Goal: Information Seeking & Learning: Learn about a topic

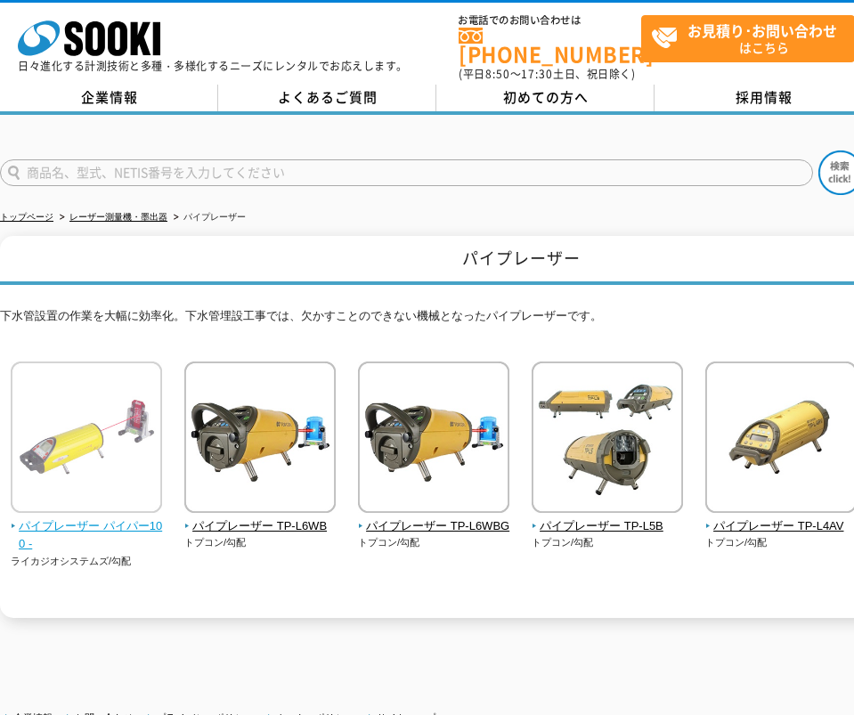
click at [95, 518] on span "パイプレーザー パイパー100 -" at bounding box center [87, 536] width 152 height 37
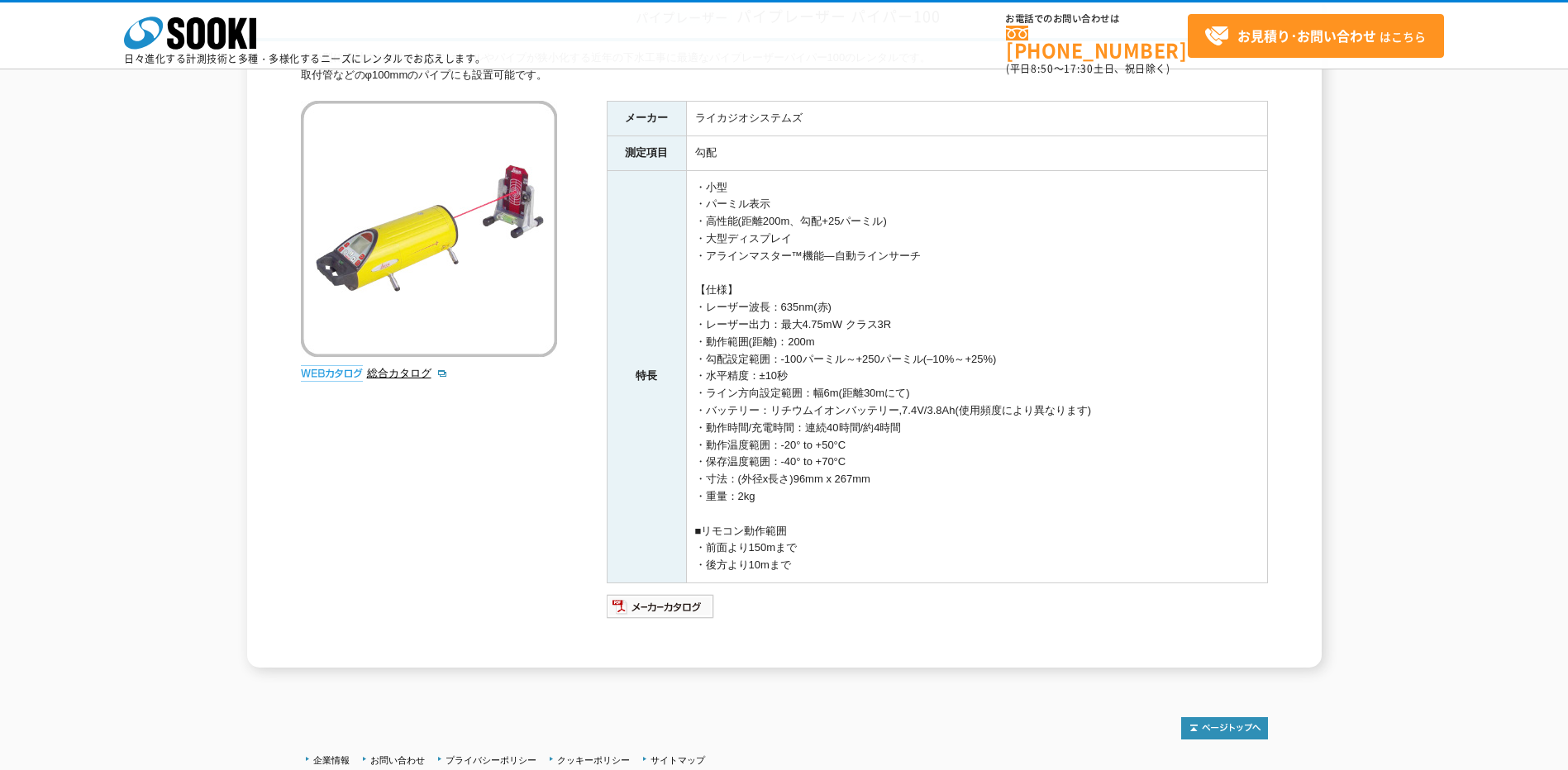
scroll to position [109, 0]
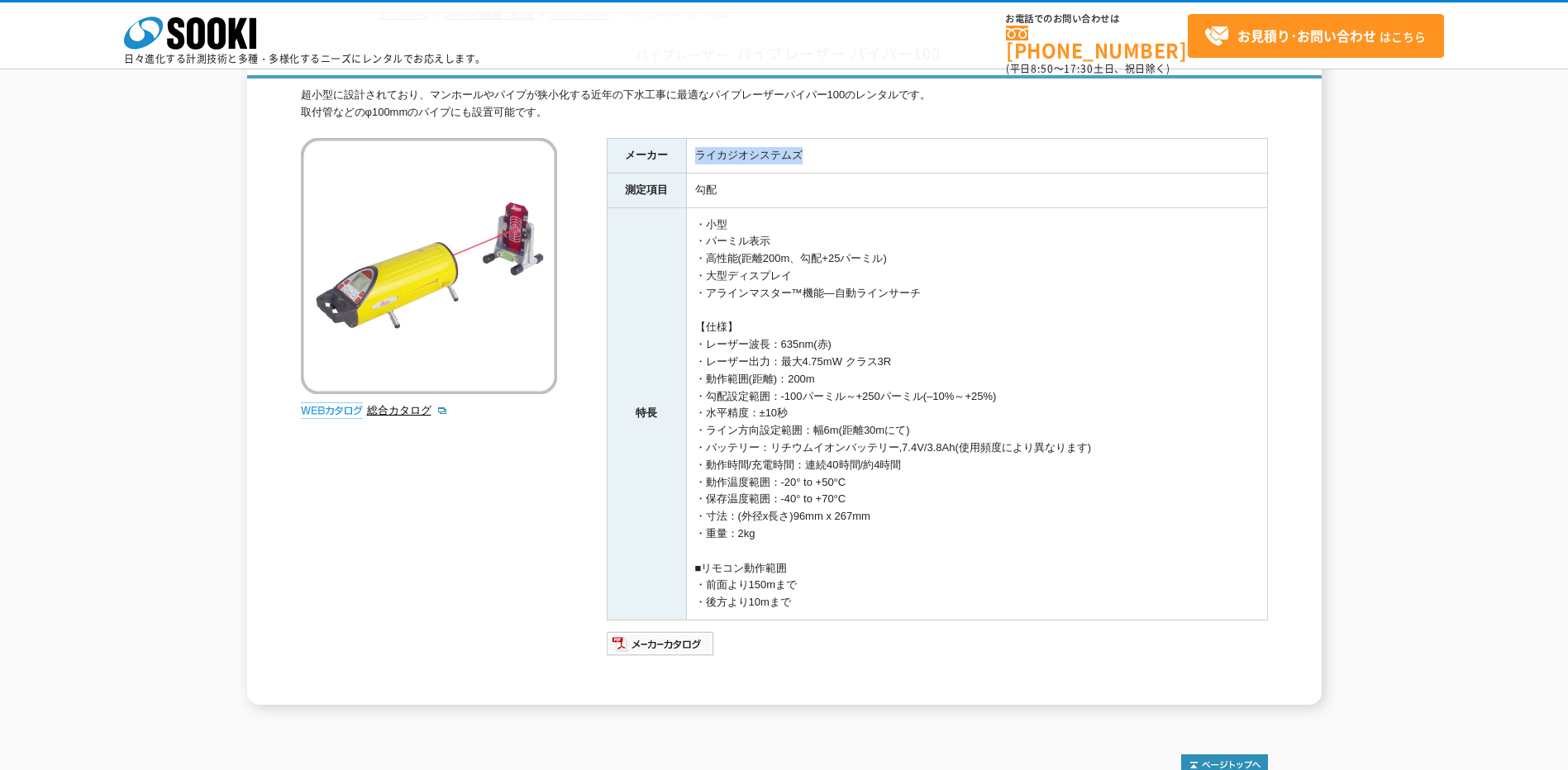
drag, startPoint x: 694, startPoint y: 155, endPoint x: 806, endPoint y: 160, distance: 112.1
click at [791, 160] on td "ライカジオシステムズ" at bounding box center [976, 155] width 581 height 34
click at [647, 646] on img at bounding box center [661, 644] width 109 height 27
click at [791, 533] on td "・小型 ・パーミル表示 ・高性能(距離200m、勾配+25パーミル) ・大型ディスプレイ ・アラインマスター™機能―自動ラインサーチ 【仕様】 ・レーザー波長…" at bounding box center [976, 414] width 581 height 412
click at [659, 646] on img at bounding box center [661, 644] width 109 height 27
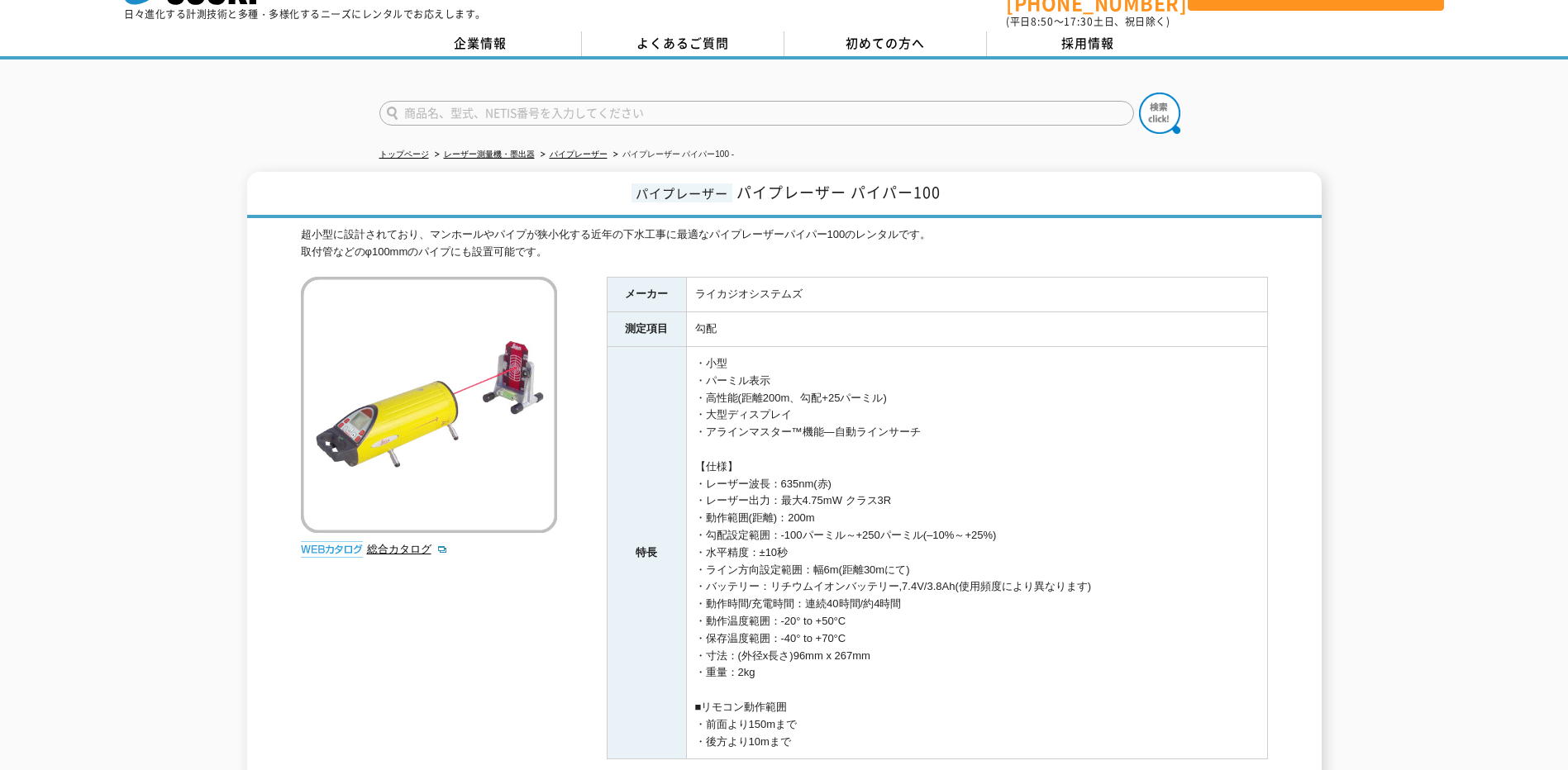
scroll to position [0, 0]
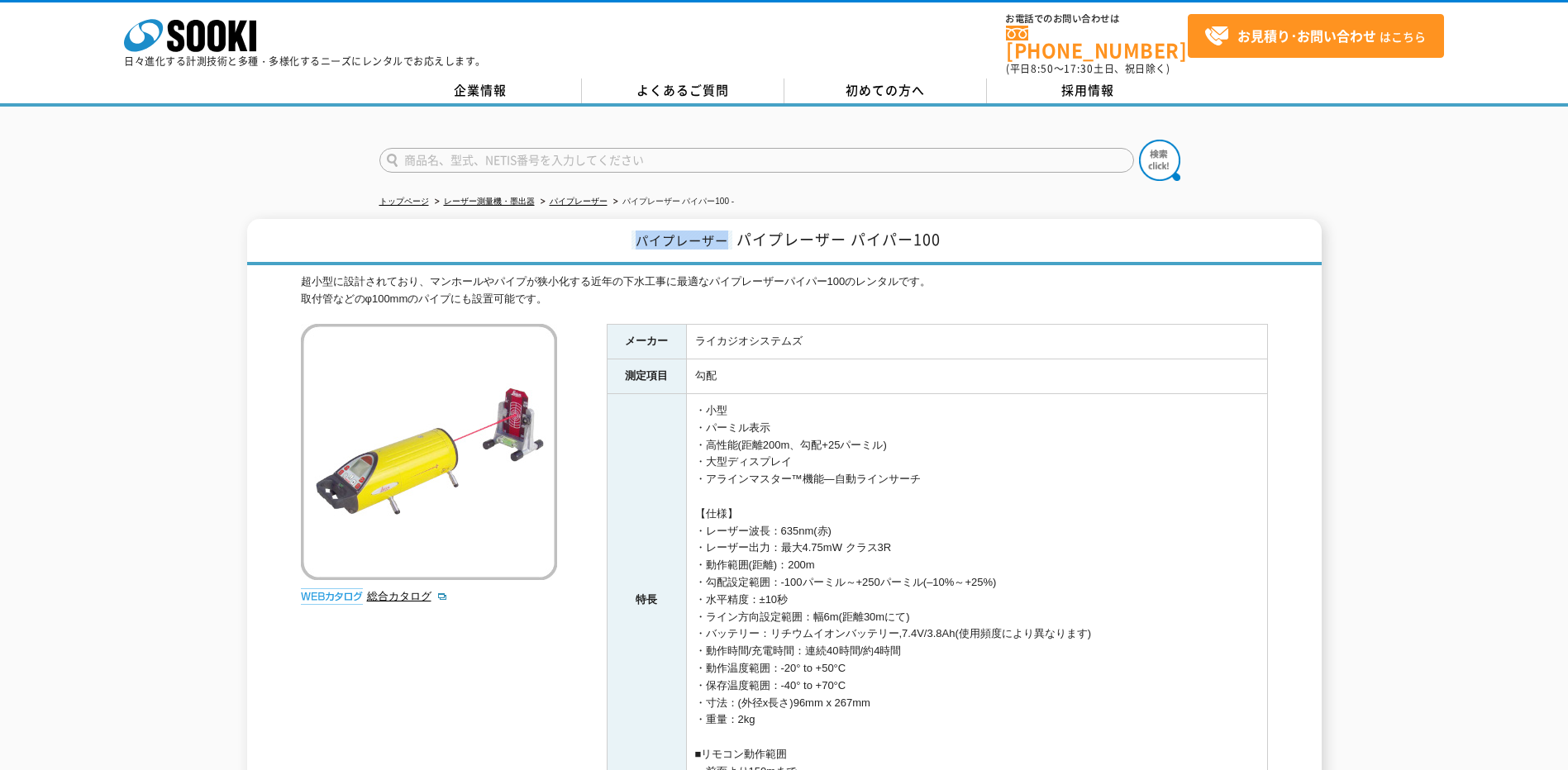
drag, startPoint x: 636, startPoint y: 227, endPoint x: 724, endPoint y: 230, distance: 88.1
click at [724, 231] on span "パイプレーザー" at bounding box center [682, 240] width 101 height 19
drag, startPoint x: 724, startPoint y: 230, endPoint x: 702, endPoint y: 230, distance: 22.0
copy span "パイプレーザー"
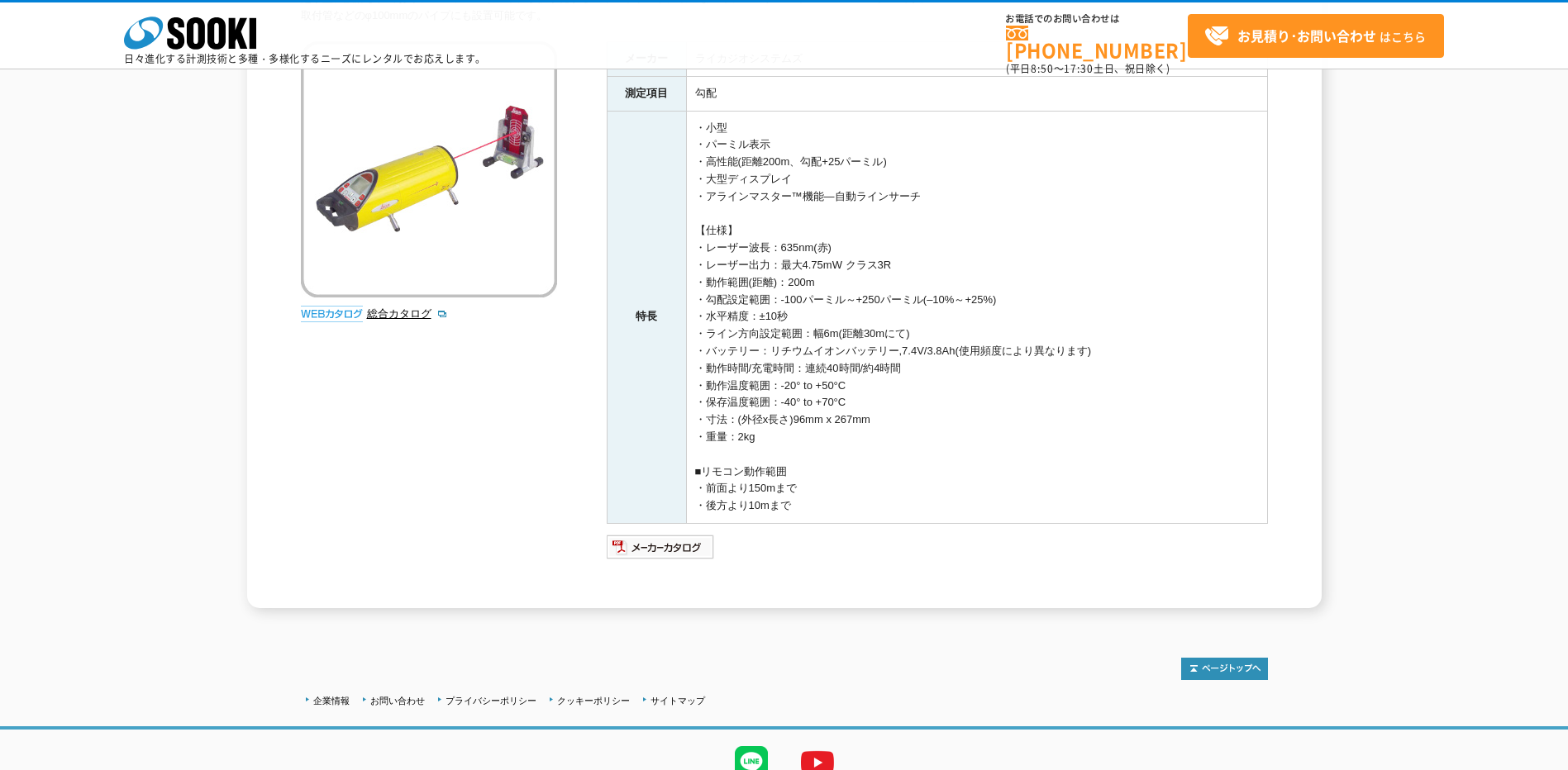
scroll to position [170, 0]
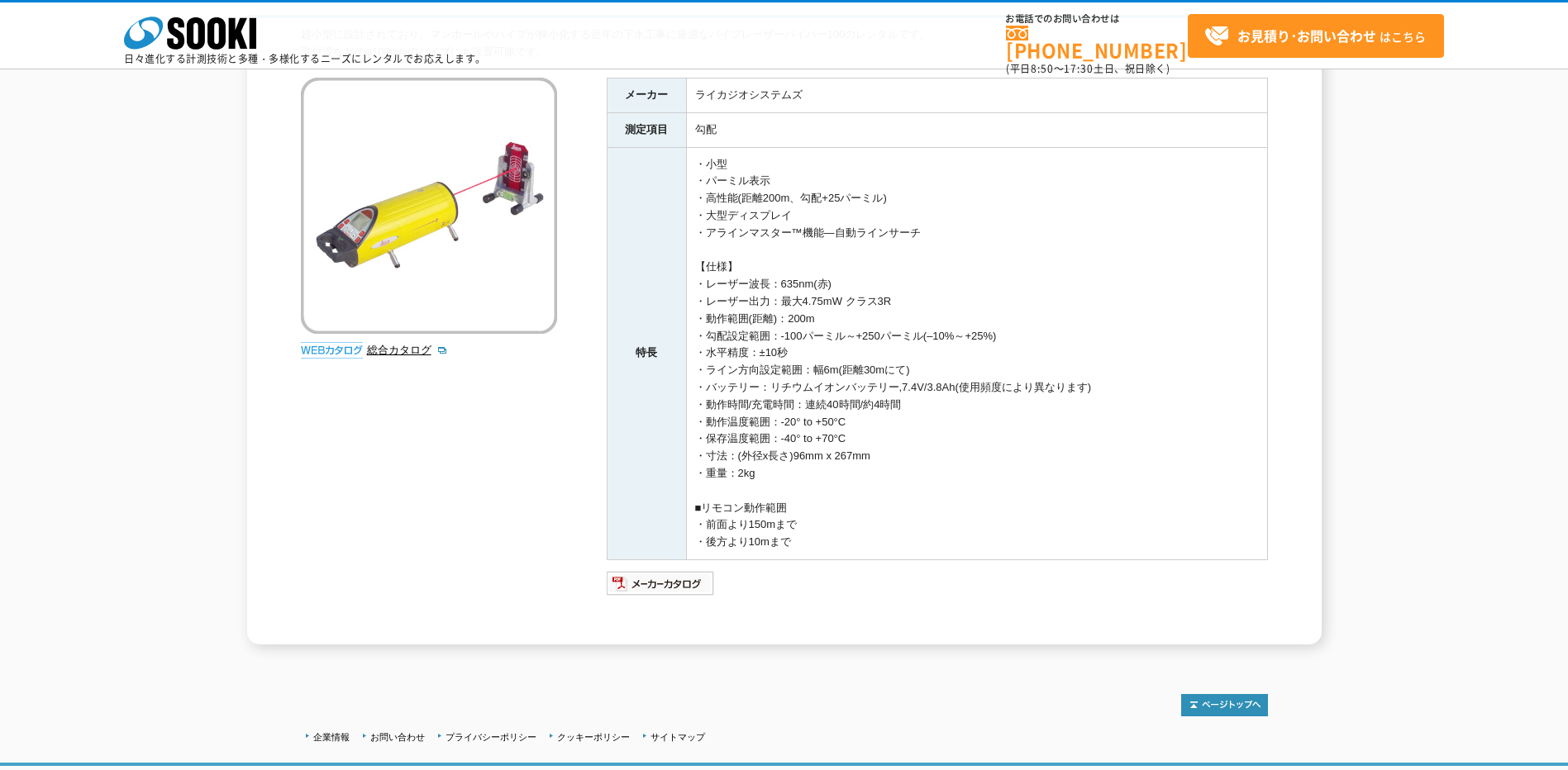
click at [791, 340] on td "・小型 ・パーミル表示 ・高性能(距離200m、勾配+25パーミル) ・大型ディスプレイ ・アラインマスター™機能―自動ラインサーチ 【仕様】 ・レーザー波長…" at bounding box center [976, 353] width 581 height 412
drag, startPoint x: 707, startPoint y: 315, endPoint x: 827, endPoint y: 346, distance: 123.9
click at [791, 346] on td "・小型 ・パーミル表示 ・高性能(距離200m、勾配+25パーミル) ・大型ディスプレイ ・アラインマスター™機能―自動ラインサーチ 【仕様】 ・レーザー波長…" at bounding box center [976, 353] width 581 height 412
drag, startPoint x: 827, startPoint y: 346, endPoint x: 793, endPoint y: 366, distance: 39.4
click at [791, 366] on td "・小型 ・パーミル表示 ・高性能(距離200m、勾配+25パーミル) ・大型ディスプレイ ・アラインマスター™機能―自動ラインサーチ 【仕様】 ・レーザー波長…" at bounding box center [976, 353] width 581 height 412
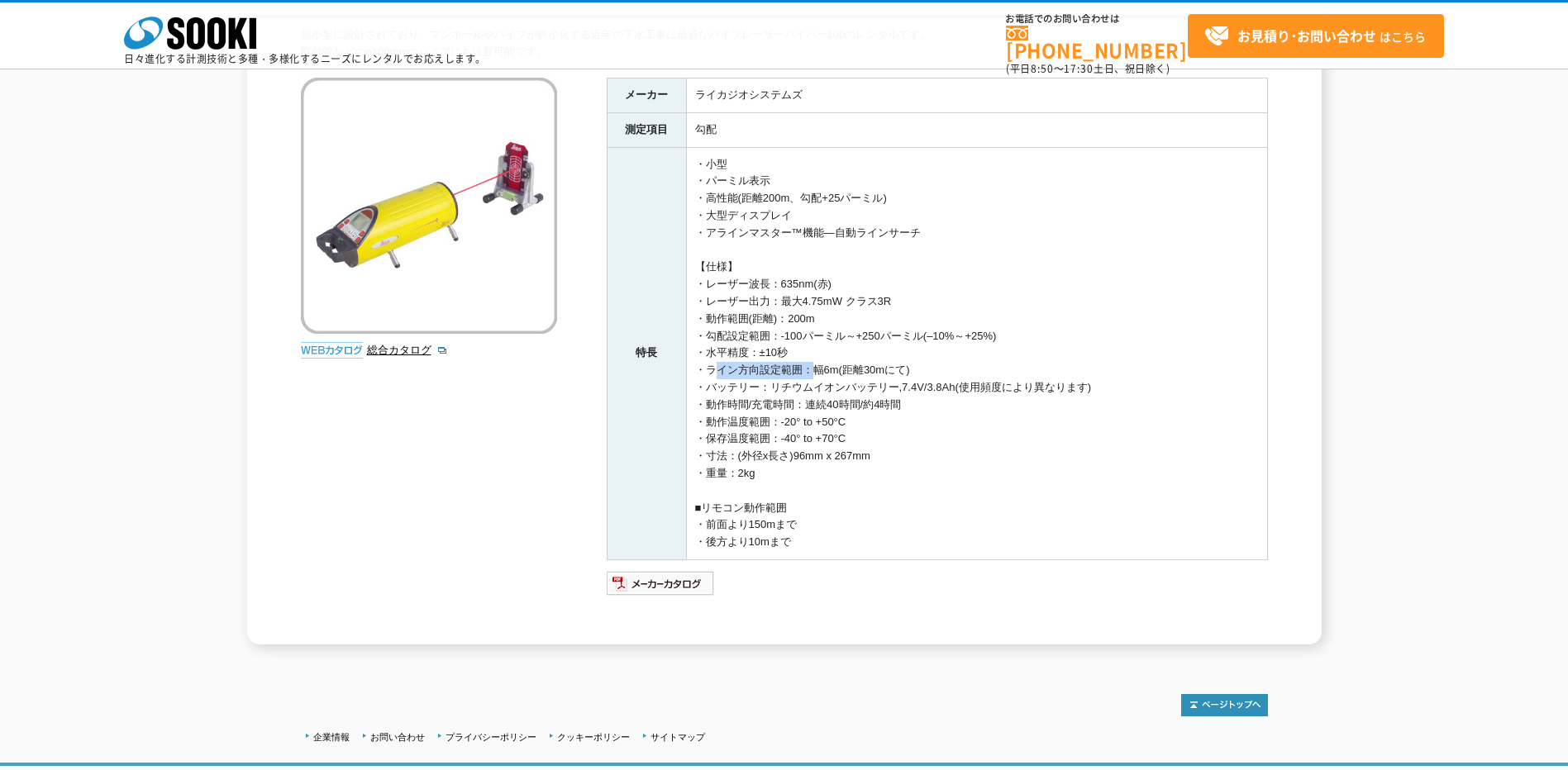
drag, startPoint x: 705, startPoint y: 367, endPoint x: 800, endPoint y: 370, distance: 95.0
click at [791, 370] on td "・小型 ・パーミル表示 ・高性能(距離200m、勾配+25パーミル) ・大型ディスプレイ ・アラインマスター™機能―自動ラインサーチ 【仕様】 ・レーザー波長…" at bounding box center [976, 353] width 581 height 412
drag, startPoint x: 800, startPoint y: 370, endPoint x: 783, endPoint y: 363, distance: 18.4
copy td "ライン方向設定範囲"
click at [791, 442] on td "・小型 ・パーミル表示 ・高性能(距離200m、勾配+25パーミル) ・大型ディスプレイ ・アラインマスター™機能―自動ラインサーチ 【仕様】 ・レーザー波長…" at bounding box center [976, 353] width 581 height 412
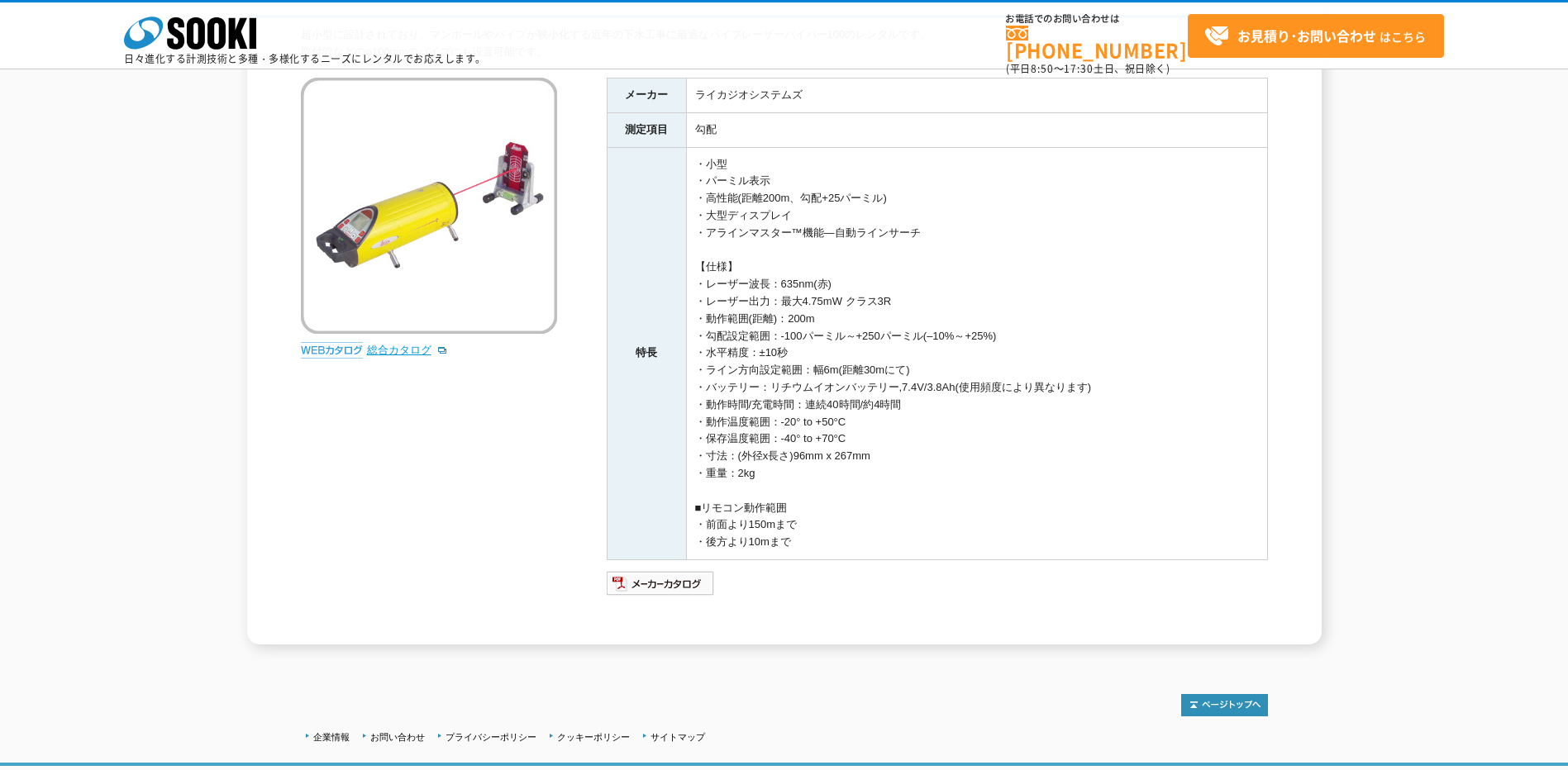
click at [410, 351] on link "総合カタログ" at bounding box center [406, 350] width 81 height 12
click at [791, 242] on td "・小型 ・パーミル表示 ・高性能(距離200m、勾配+25パーミル) ・大型ディスプレイ ・アラインマスター™機能―自動ラインサーチ 【仕様】 ・レーザー波長…" at bounding box center [976, 353] width 581 height 412
drag, startPoint x: 707, startPoint y: 352, endPoint x: 752, endPoint y: 357, distance: 45.3
click at [752, 357] on td "・小型 ・パーミル表示 ・高性能(距離200m、勾配+25パーミル) ・大型ディスプレイ ・アラインマスター™機能―自動ラインサーチ 【仕様】 ・レーザー波長…" at bounding box center [976, 353] width 581 height 412
click at [791, 352] on td "・小型 ・パーミル表示 ・高性能(距離200m、勾配+25パーミル) ・大型ディスプレイ ・アラインマスター™機能―自動ラインサーチ 【仕様】 ・レーザー波長…" at bounding box center [976, 353] width 581 height 412
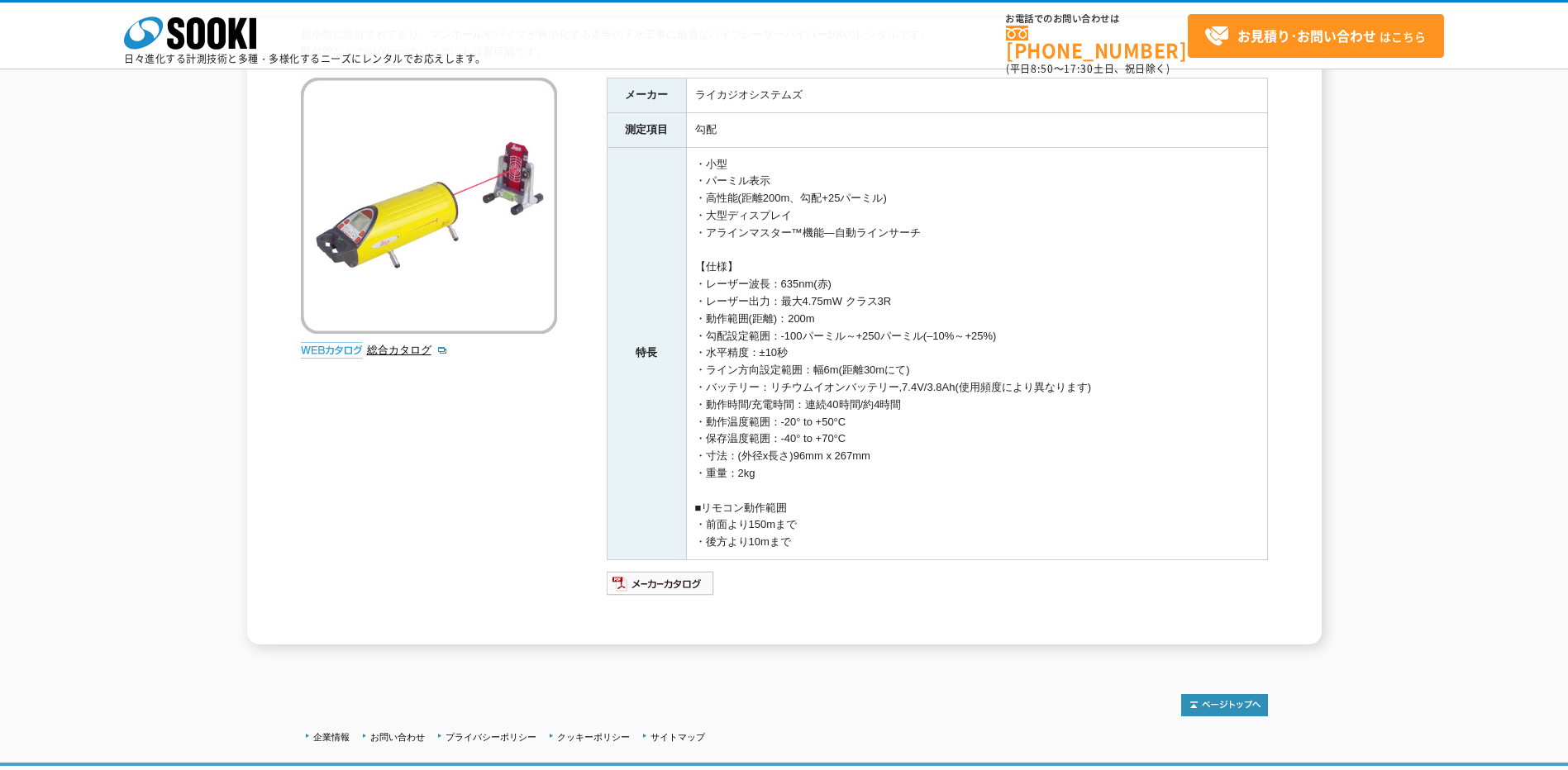
click at [791, 444] on td "・小型 ・パーミル表示 ・高性能(距離200m、勾配+25パーミル) ・大型ディスプレイ ・アラインマスター™機能―自動ラインサーチ 【仕様】 ・レーザー波長…" at bounding box center [976, 353] width 581 height 412
drag, startPoint x: 706, startPoint y: 353, endPoint x: 798, endPoint y: 352, distance: 92.0
click at [791, 352] on td "・小型 ・パーミル表示 ・高性能(距離200m、勾配+25パーミル) ・大型ディスプレイ ・アラインマスター™機能―自動ラインサーチ 【仕様】 ・レーザー波長…" at bounding box center [976, 353] width 581 height 412
drag, startPoint x: 798, startPoint y: 352, endPoint x: 775, endPoint y: 345, distance: 24.0
copy td "水平精度：±10秒"
